Goal: Task Accomplishment & Management: Manage account settings

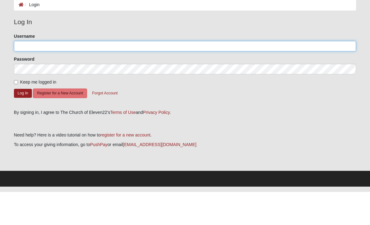
type input "RitaSantos"
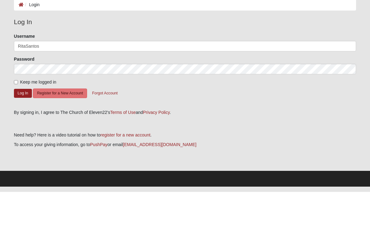
click at [23, 122] on button "Log In" at bounding box center [23, 126] width 18 height 9
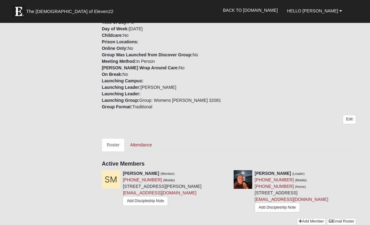
scroll to position [187, 0]
click at [114, 139] on link "Roster" at bounding box center [113, 145] width 23 height 13
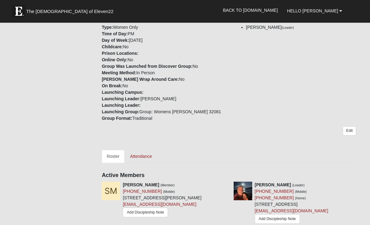
scroll to position [173, 0]
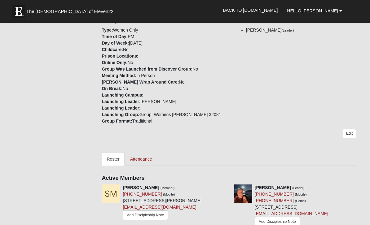
click at [146, 153] on link "Attendance" at bounding box center [141, 159] width 32 height 13
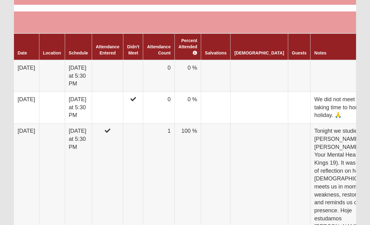
scroll to position [336, 0]
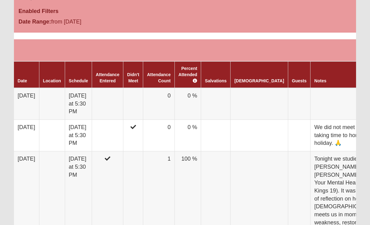
click at [115, 95] on td at bounding box center [107, 104] width 31 height 32
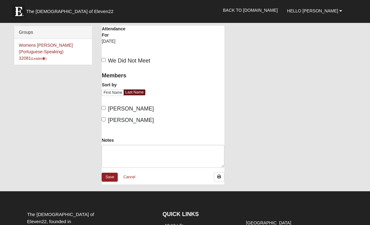
click at [106, 106] on input "[PERSON_NAME]" at bounding box center [104, 108] width 4 height 4
checkbox input "true"
click at [105, 120] on input "[PERSON_NAME]" at bounding box center [104, 119] width 4 height 4
checkbox input "true"
click at [111, 176] on link "Save" at bounding box center [110, 177] width 16 height 9
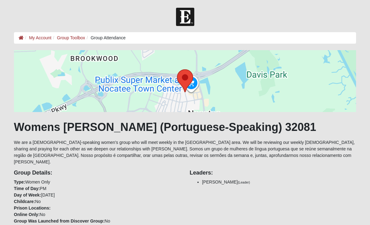
click at [73, 121] on h1 "Womens [PERSON_NAME] (Portuguese-Speaking) 32081" at bounding box center [185, 126] width 342 height 13
click at [40, 37] on link "My Account" at bounding box center [40, 37] width 22 height 5
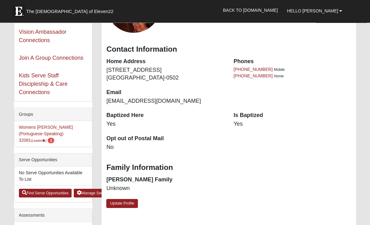
scroll to position [88, 0]
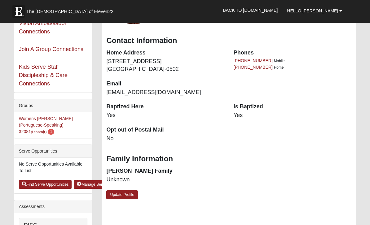
click at [50, 119] on link "Womens Santos (Portuguese-Speaking) 32081 (Leader ) 1" at bounding box center [46, 125] width 54 height 18
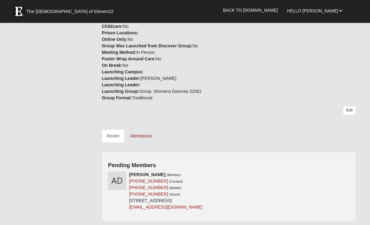
scroll to position [198, 0]
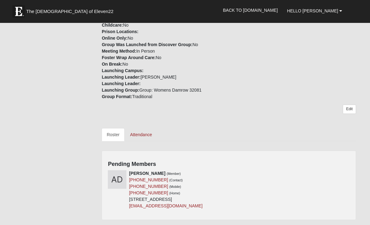
click at [146, 128] on link "Attendance" at bounding box center [141, 134] width 32 height 13
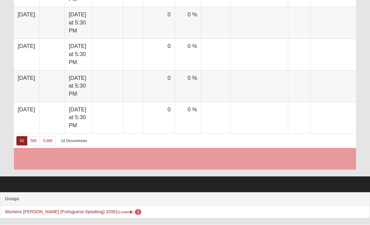
scroll to position [981, 0]
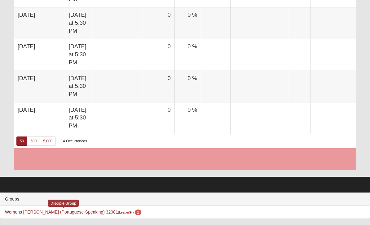
click at [135, 215] on span "1" at bounding box center [138, 213] width 6 height 6
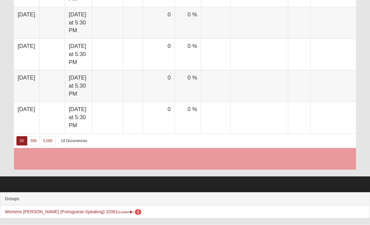
scroll to position [981, 0]
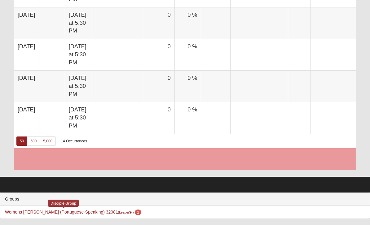
click at [62, 214] on link "Womens [PERSON_NAME] (Portuguese-Speaking) 32081 (Leader ) 1" at bounding box center [73, 212] width 136 height 5
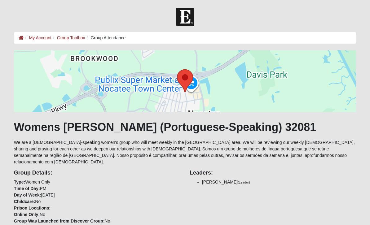
click at [76, 38] on link "Group Toolbox" at bounding box center [71, 37] width 28 height 5
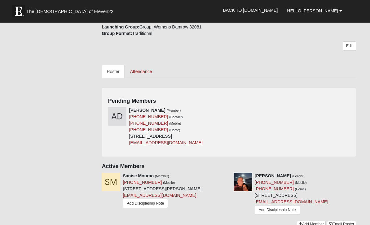
scroll to position [261, 0]
click at [254, 107] on div "[PERSON_NAME] (Member) [PHONE_NUMBER] (Contact) [PHONE_NUMBER] (Mobile) [PHONE_…" at bounding box center [228, 129] width 251 height 44
click at [242, 107] on div "[PERSON_NAME] (Member) [PHONE_NUMBER] (Contact) [PHONE_NUMBER] (Mobile) [PHONE_…" at bounding box center [228, 129] width 251 height 44
click at [145, 65] on link "Attendance" at bounding box center [141, 71] width 32 height 13
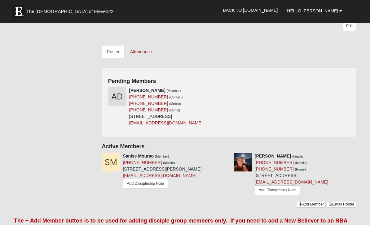
click at [285, 87] on div "[PERSON_NAME] (Member) [PHONE_NUMBER] (Contact) [PHONE_NUMBER] (Mobile) [PHONE_…" at bounding box center [228, 109] width 251 height 44
click at [239, 87] on div "[PERSON_NAME] (Member) [PHONE_NUMBER] (Contact) [PHONE_NUMBER] (Mobile) [PHONE_…" at bounding box center [228, 109] width 251 height 44
click at [224, 88] on icon at bounding box center [226, 90] width 4 height 4
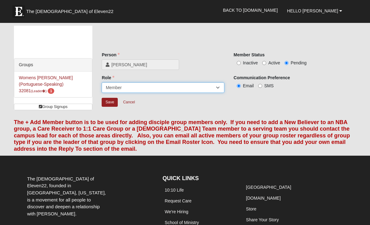
click at [216, 87] on select "Leader Coleader Coach Member Campus Lead Future Leader" at bounding box center [163, 87] width 122 height 11
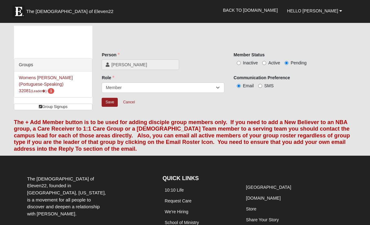
click at [266, 62] on input "Active" at bounding box center [264, 63] width 4 height 4
radio input "true"
click at [262, 85] on input "SMS" at bounding box center [260, 86] width 4 height 4
radio input "true"
click at [107, 102] on input "Save" at bounding box center [110, 102] width 16 height 9
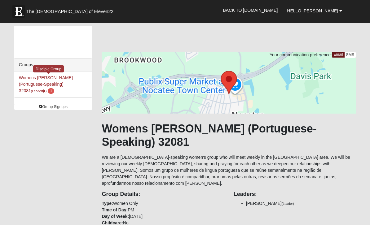
click at [45, 80] on link "Womens Santos (Portuguese-Speaking) 32081 (Leader ) 1" at bounding box center [46, 84] width 54 height 18
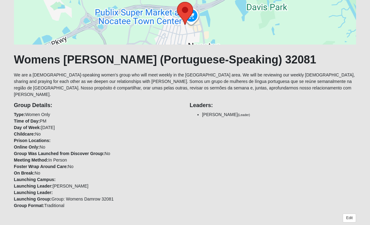
scroll to position [62, 0]
